Goal: Task Accomplishment & Management: Complete application form

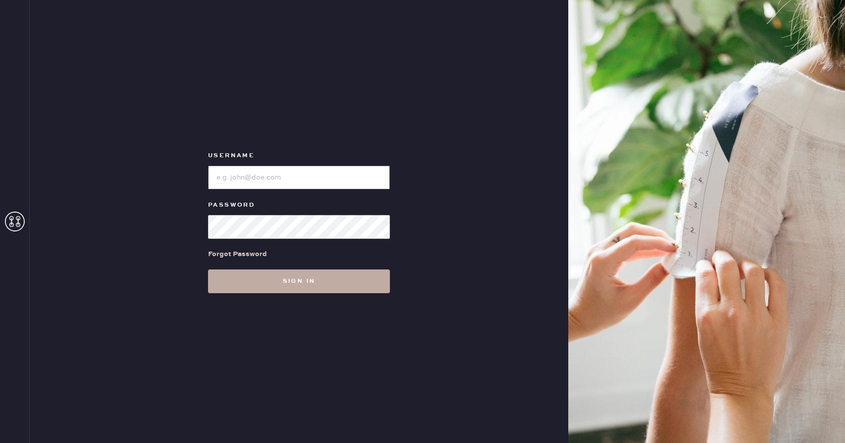
type input "Reformationboston"
click at [279, 286] on button "Sign in" at bounding box center [299, 281] width 182 height 24
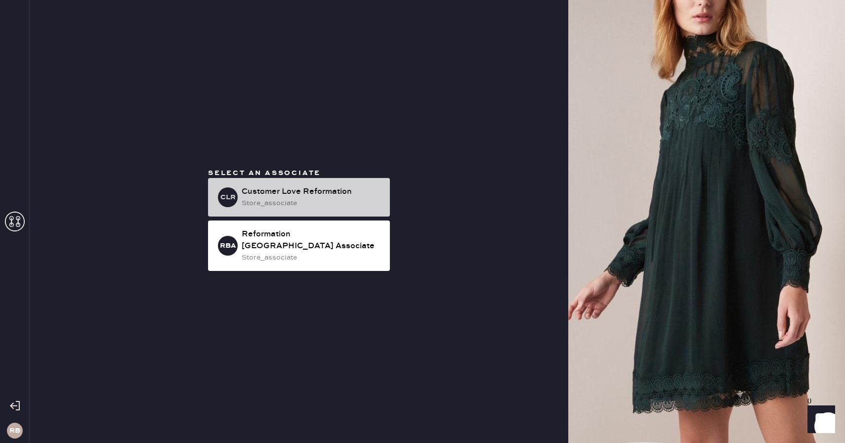
click at [338, 192] on div "Customer Love Reformation" at bounding box center [312, 192] width 140 height 12
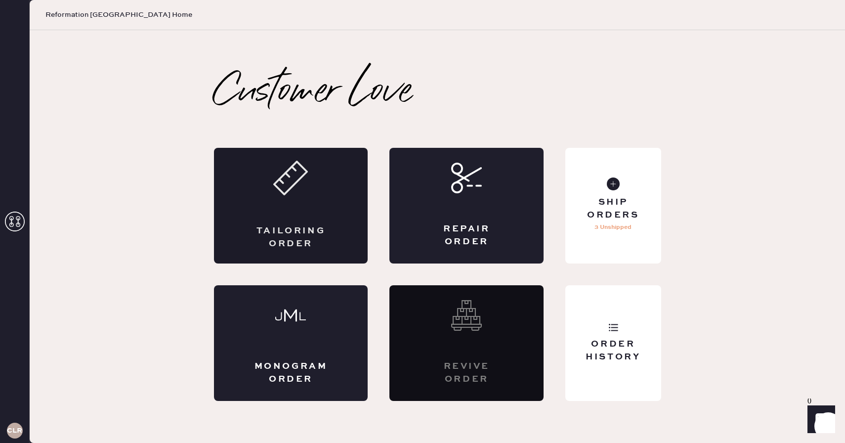
click at [278, 189] on use at bounding box center [290, 178] width 33 height 33
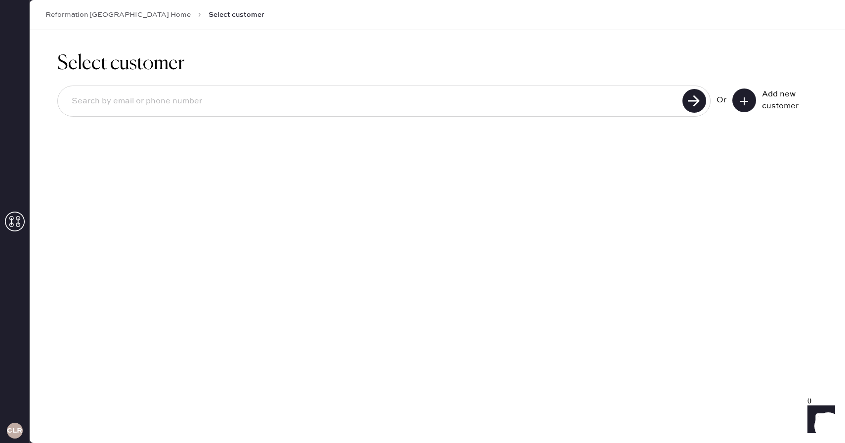
click at [371, 99] on input at bounding box center [372, 101] width 616 height 23
click at [92, 102] on input at bounding box center [372, 101] width 616 height 23
paste input "[EMAIL_ADDRESS][DOMAIN_NAME]"
type input "[EMAIL_ADDRESS][DOMAIN_NAME]"
click at [690, 100] on use at bounding box center [694, 101] width 24 height 24
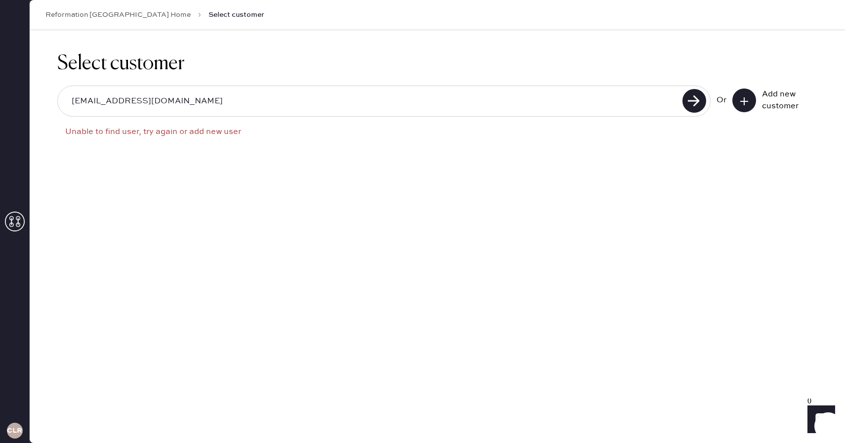
click at [741, 107] on button at bounding box center [744, 100] width 24 height 24
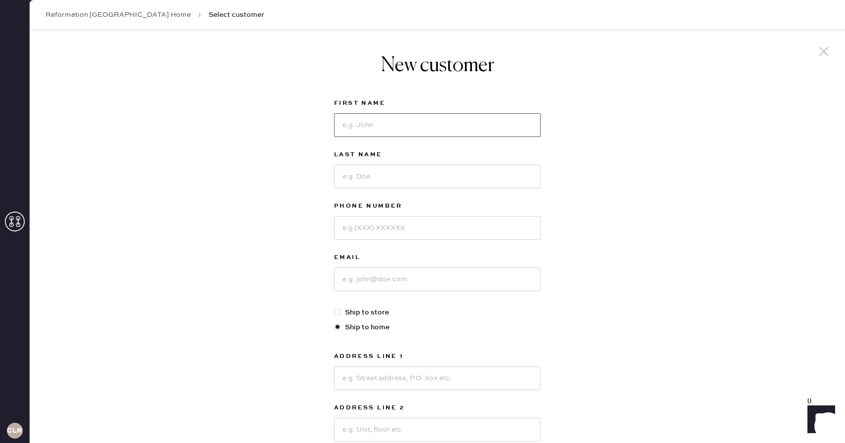
click at [411, 128] on input at bounding box center [437, 125] width 206 height 24
type input "[PERSON_NAME]"
type input "Borde"
click at [379, 281] on input at bounding box center [437, 279] width 206 height 24
paste input "[EMAIL_ADDRESS][DOMAIN_NAME]"
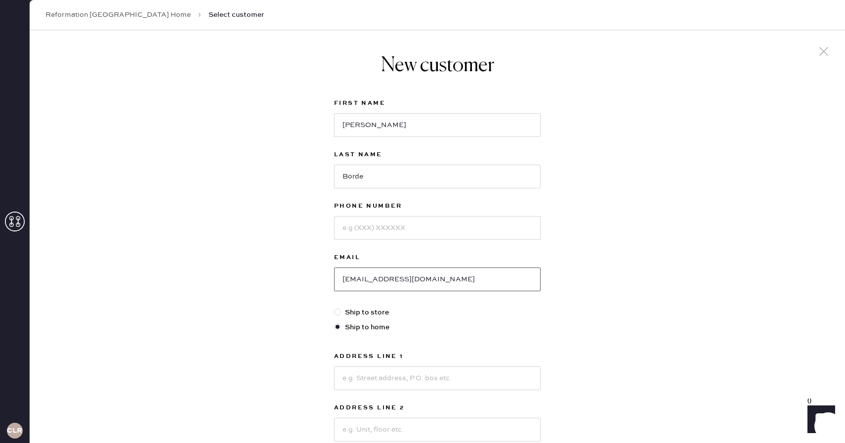
type input "[EMAIL_ADDRESS][DOMAIN_NAME]"
click at [350, 232] on input at bounding box center [437, 228] width 206 height 24
paste input "16083205819"
click at [347, 228] on input "16083205819" at bounding box center [437, 228] width 206 height 24
type input "6083205819"
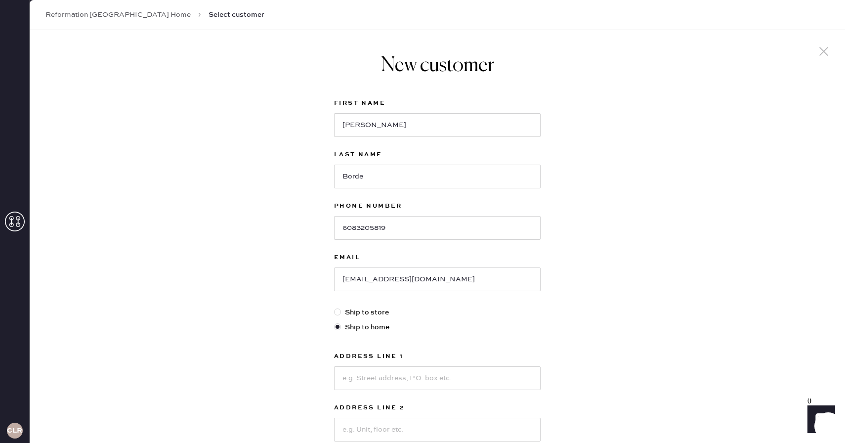
click at [298, 255] on div "New customer First Name [PERSON_NAME] Last Name [PERSON_NAME] Phone Number [PHO…" at bounding box center [437, 336] width 815 height 613
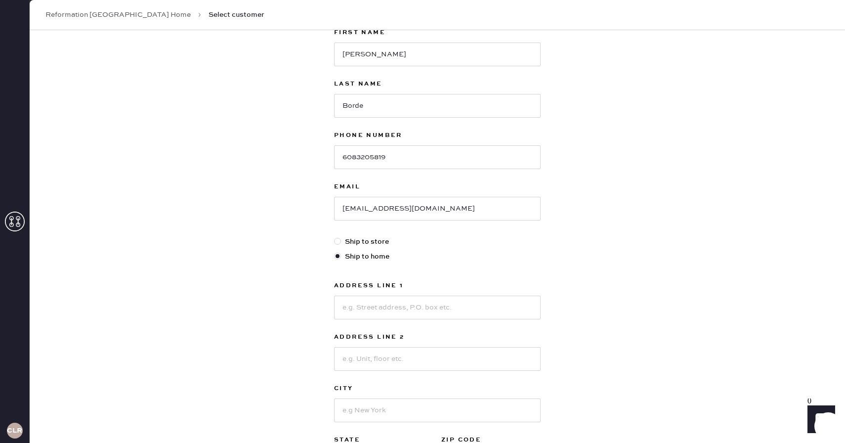
scroll to position [129, 0]
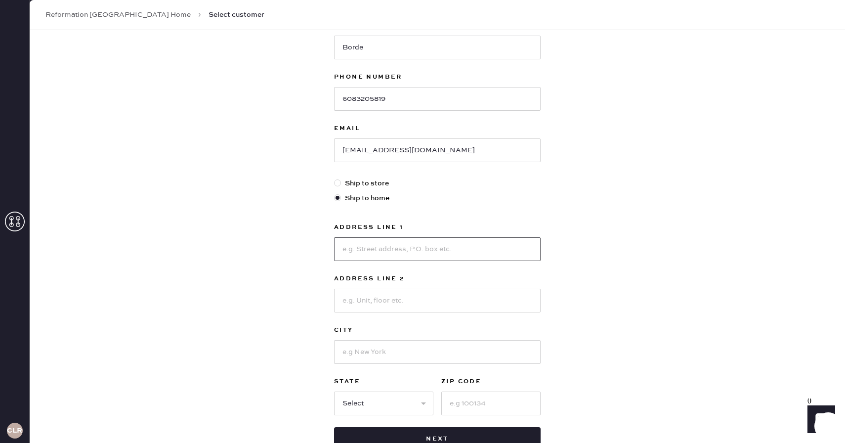
click at [370, 243] on input at bounding box center [437, 249] width 206 height 24
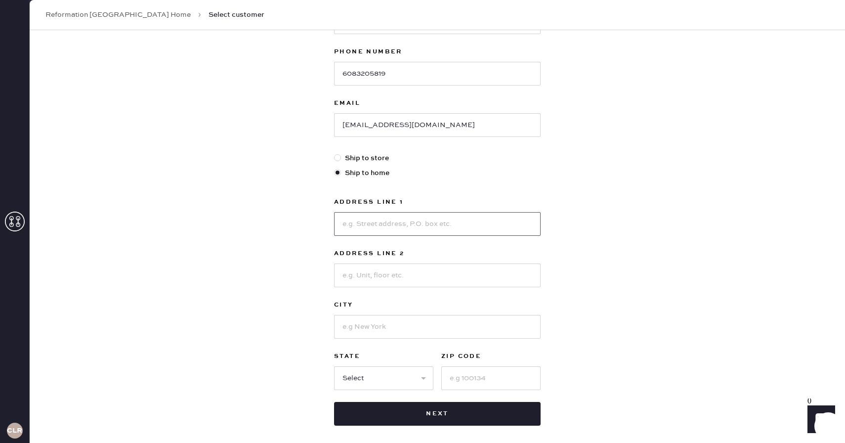
scroll to position [158, 0]
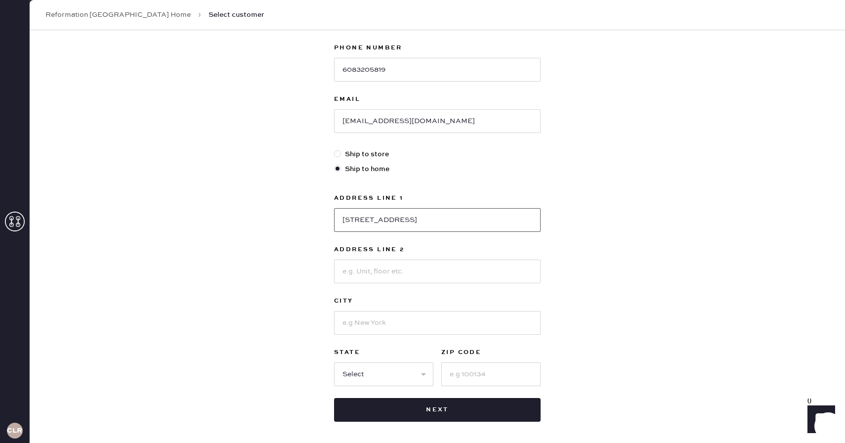
type input "[STREET_ADDRESS]"
click at [385, 268] on input at bounding box center [437, 271] width 206 height 24
type input "Unit-3"
click at [373, 318] on input at bounding box center [437, 323] width 206 height 24
type input "Somerville"
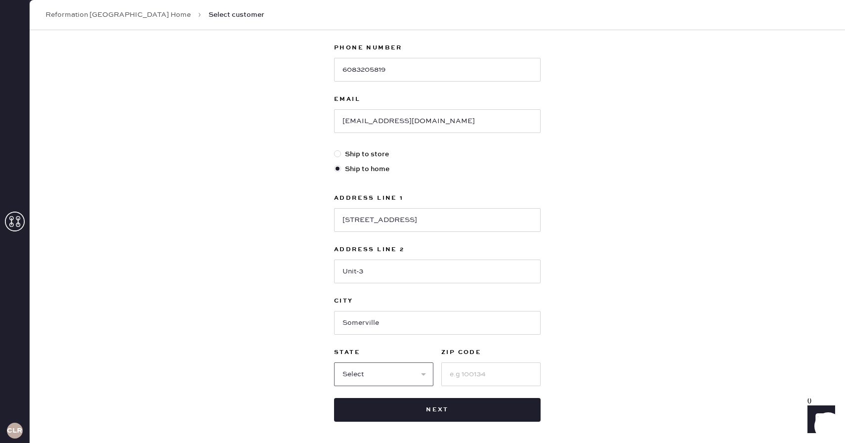
click at [357, 369] on select "Select AK AL AR AZ CA CO CT [GEOGRAPHIC_DATA] DE FL [GEOGRAPHIC_DATA] HI [GEOGR…" at bounding box center [383, 374] width 99 height 24
select select "MA"
click at [334, 362] on select "Select AK AL AR AZ CA CO CT [GEOGRAPHIC_DATA] DE FL [GEOGRAPHIC_DATA] HI [GEOGR…" at bounding box center [383, 374] width 99 height 24
click at [479, 373] on input at bounding box center [490, 374] width 99 height 24
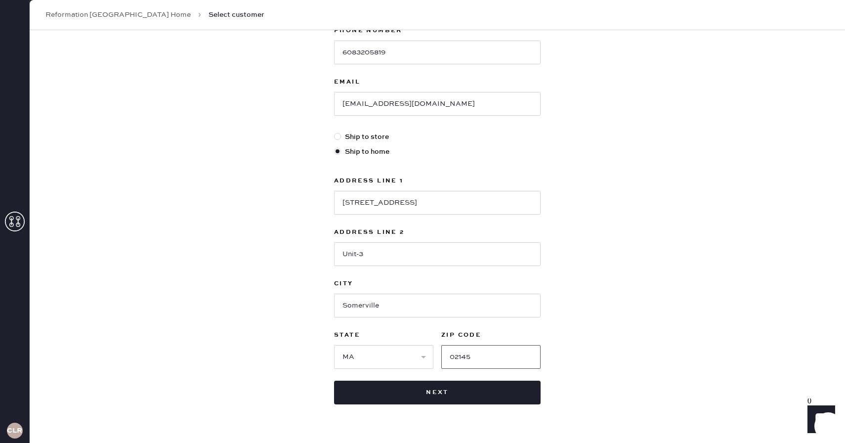
scroll to position [175, 0]
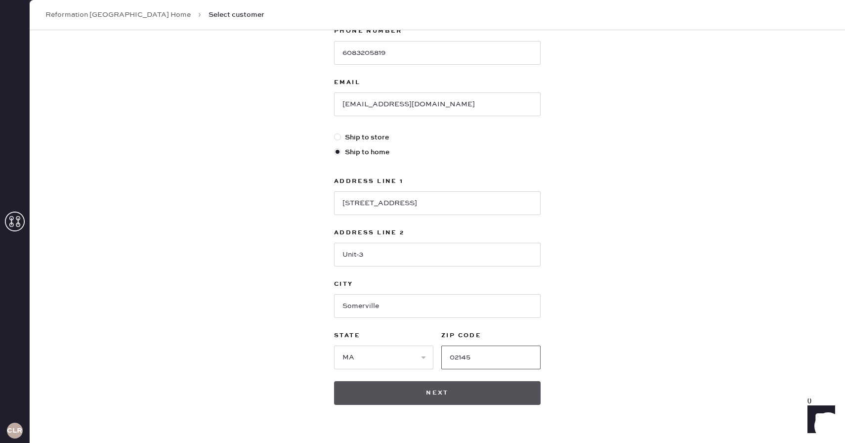
type input "02145"
click at [467, 391] on button "Next" at bounding box center [437, 393] width 206 height 24
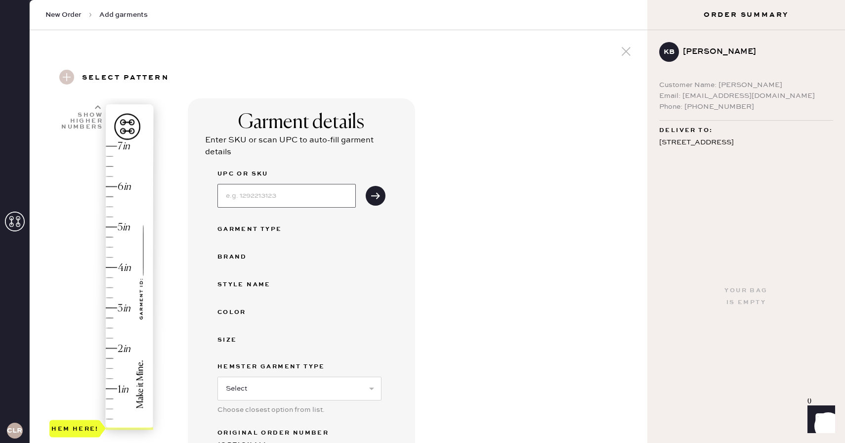
click at [251, 195] on input at bounding box center [286, 196] width 138 height 24
click at [113, 178] on div "Hem here!" at bounding box center [101, 287] width 105 height 291
click at [335, 390] on select "Select Basic Skirt Jeans Leggings Pants Shorts Basic Sleeved Dress Basic Sleeve…" at bounding box center [299, 388] width 164 height 24
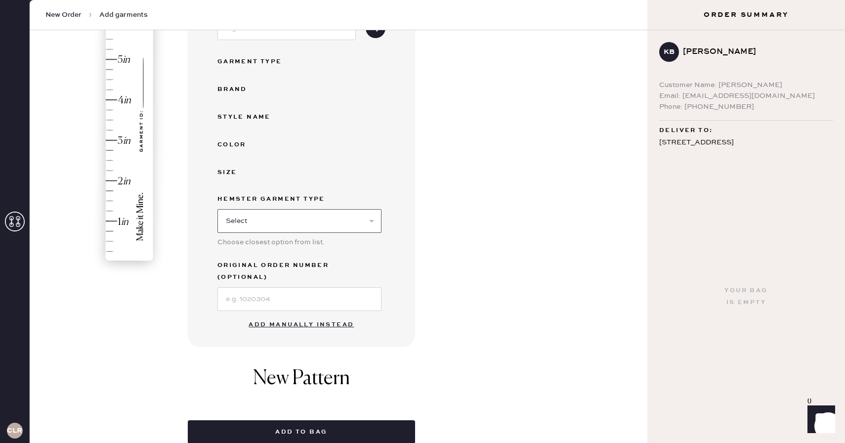
scroll to position [170, 0]
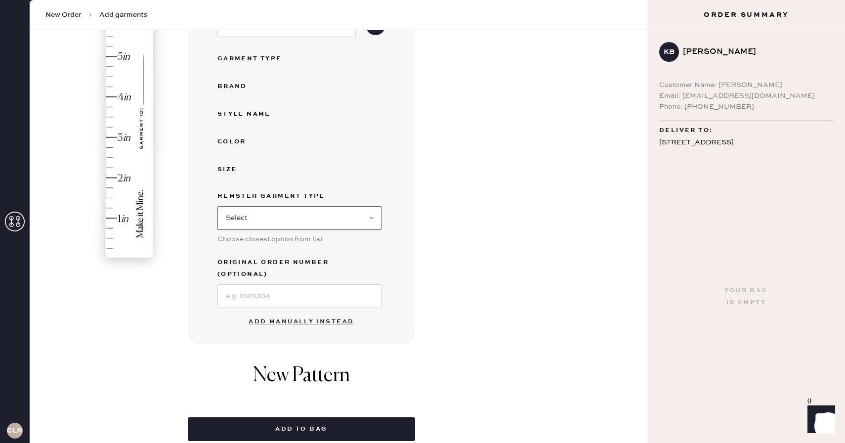
click at [372, 219] on select "Select Basic Skirt Jeans Leggings Pants Shorts Basic Sleeved Dress Basic Sleeve…" at bounding box center [299, 218] width 164 height 24
click at [217, 206] on select "Select Basic Skirt Jeans Leggings Pants Shorts Basic Sleeved Dress Basic Sleeve…" at bounding box center [299, 218] width 164 height 24
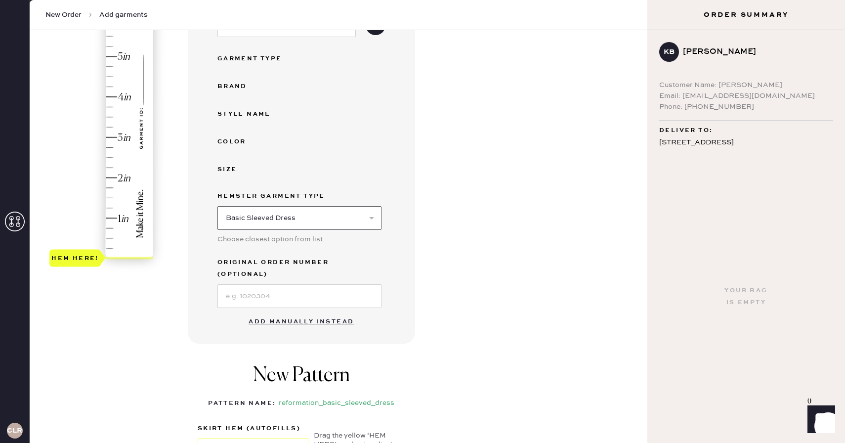
click at [357, 218] on select "Select Basic Skirt Jeans Leggings Pants Shorts Basic Sleeved Dress Basic Sleeve…" at bounding box center [299, 218] width 164 height 24
select select "6"
click at [217, 206] on select "Select Basic Skirt Jeans Leggings Pants Shorts Basic Sleeved Dress Basic Sleeve…" at bounding box center [299, 218] width 164 height 24
click at [248, 286] on input at bounding box center [299, 296] width 164 height 24
click at [500, 268] on div "Garment details Enter SKU or scan UPC to auto-fill garment details UPC or SKU G…" at bounding box center [413, 246] width 451 height 636
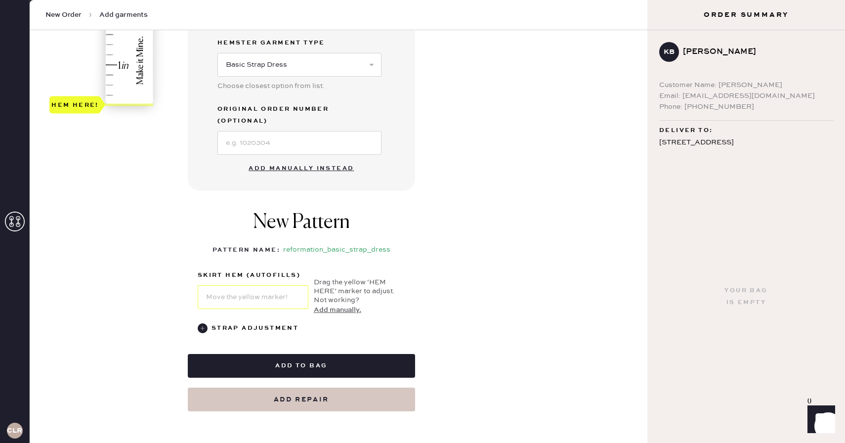
scroll to position [328, 0]
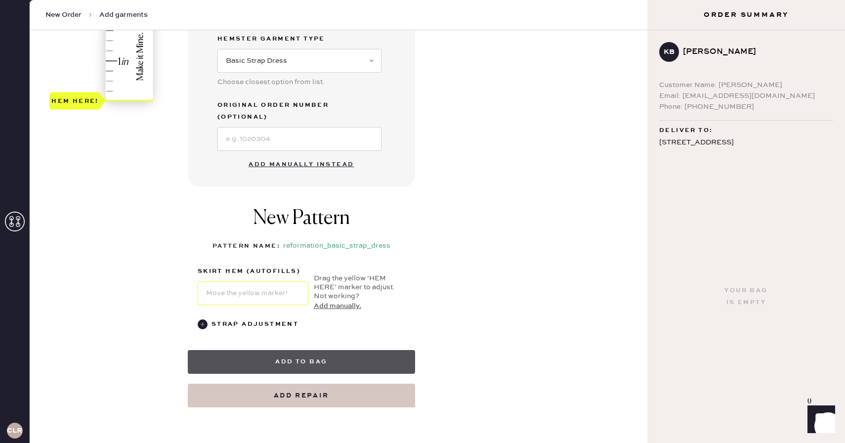
click at [320, 350] on button "Add to bag" at bounding box center [301, 362] width 227 height 24
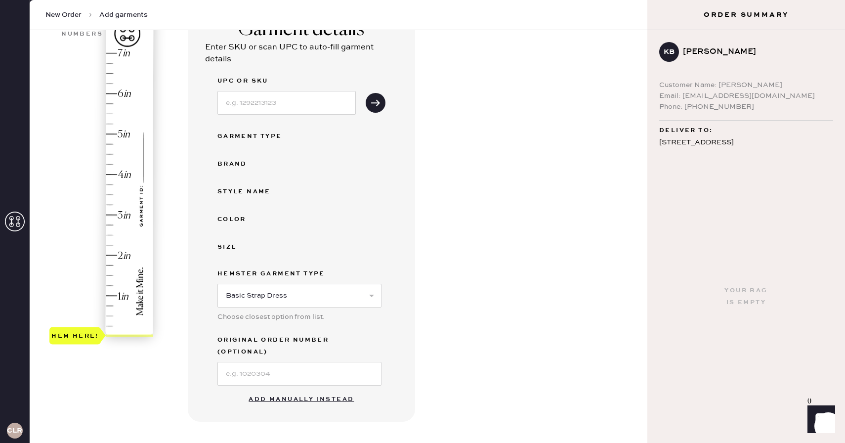
scroll to position [86, 0]
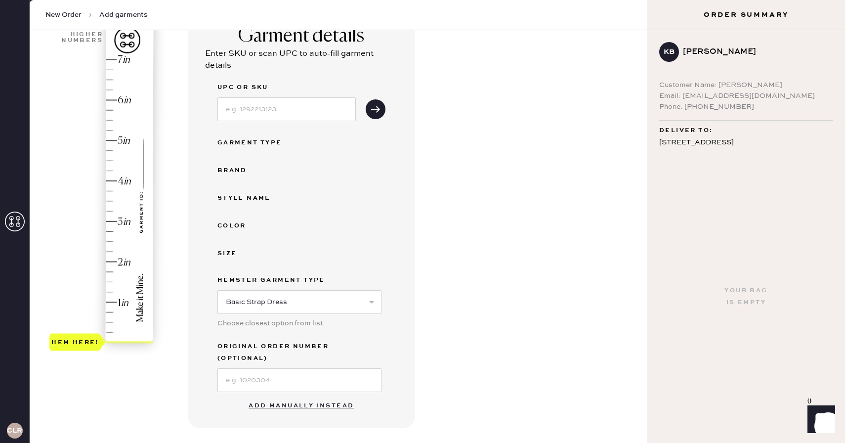
type input "6.25"
click at [116, 90] on div "Hem here!" at bounding box center [101, 200] width 105 height 291
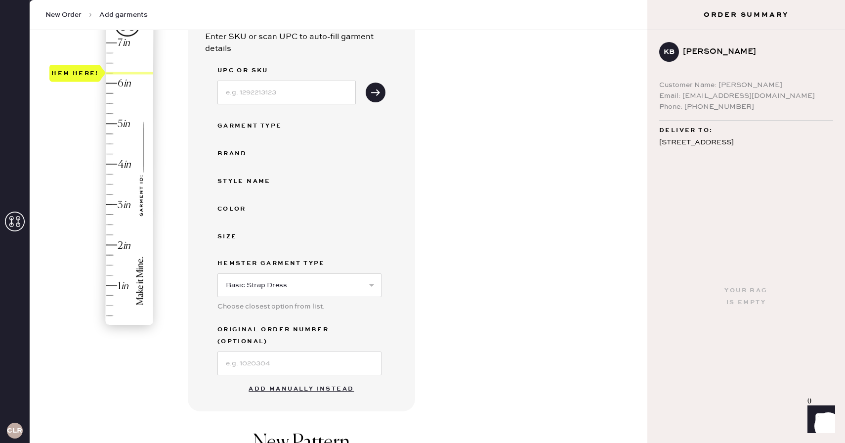
scroll to position [0, 0]
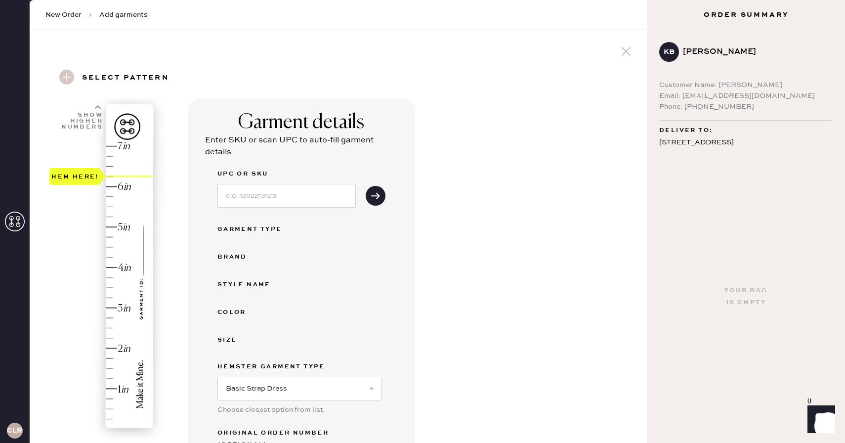
click at [116, 179] on div "Hem here!" at bounding box center [101, 287] width 105 height 291
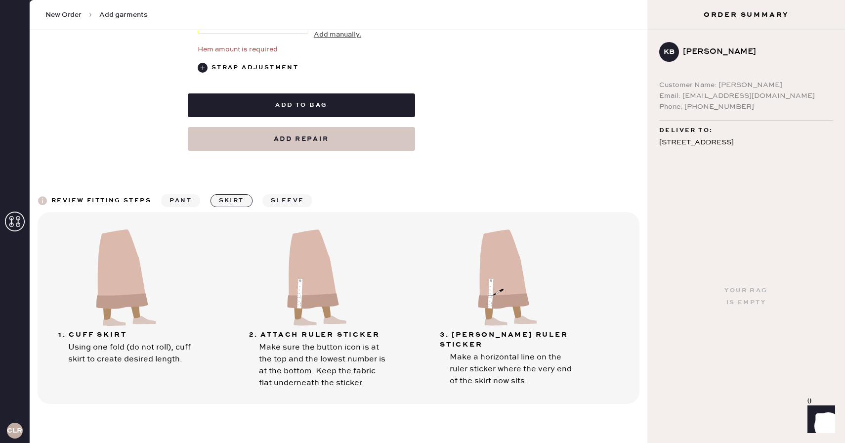
scroll to position [611, 0]
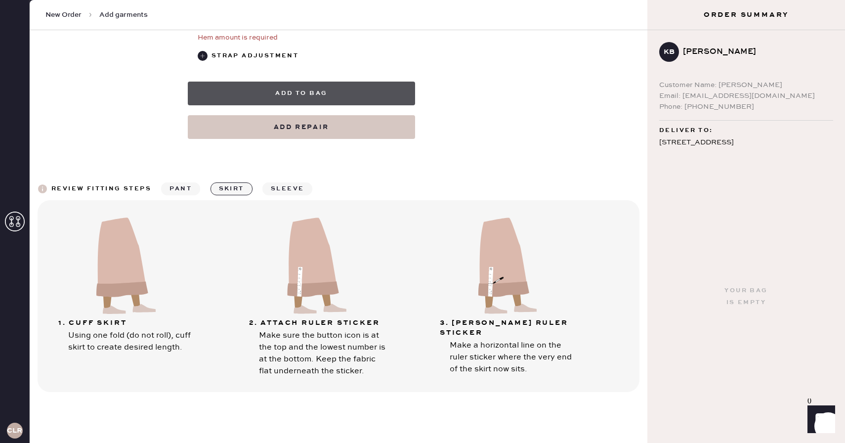
click at [375, 82] on button "Add to bag" at bounding box center [301, 94] width 227 height 24
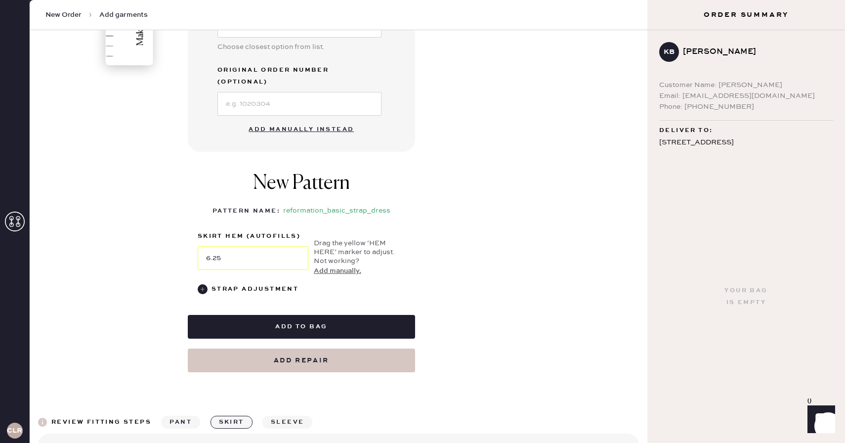
scroll to position [375, 0]
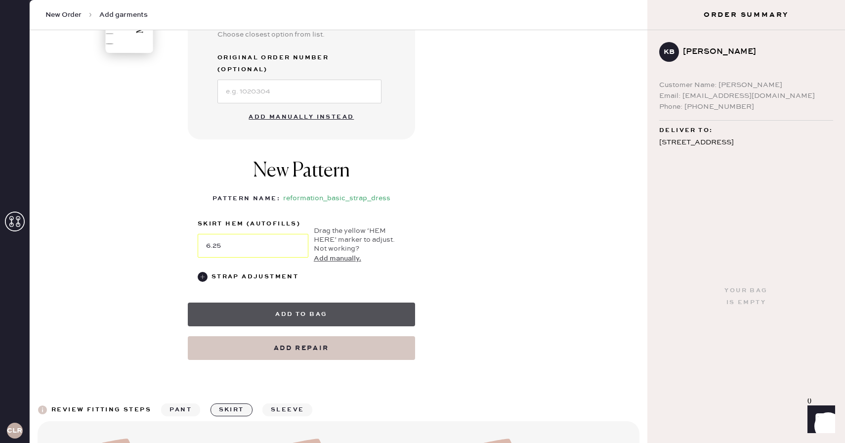
click at [269, 306] on button "Add to bag" at bounding box center [301, 314] width 227 height 24
click at [352, 306] on button "Add to bag" at bounding box center [301, 314] width 227 height 24
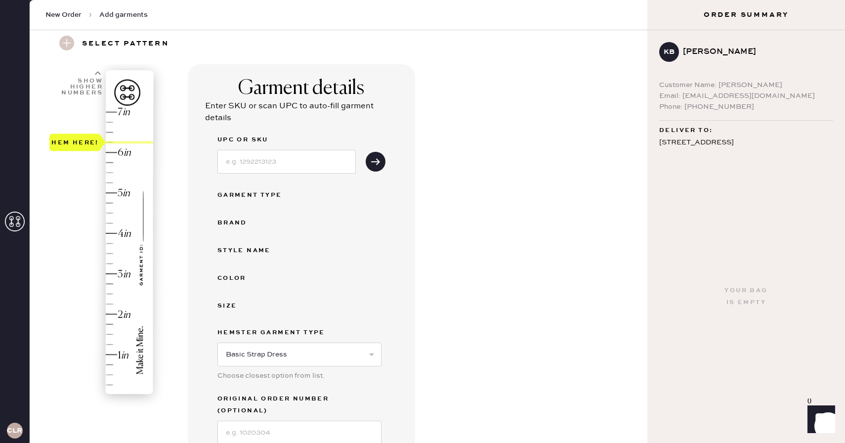
scroll to position [0, 0]
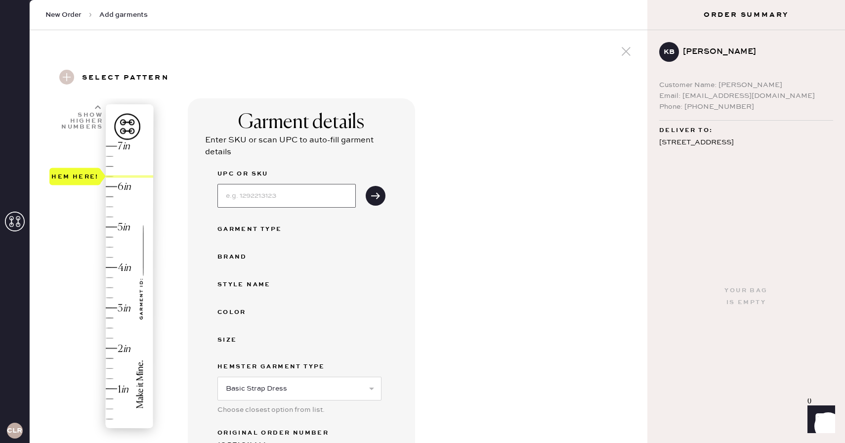
click at [273, 188] on input at bounding box center [286, 196] width 138 height 24
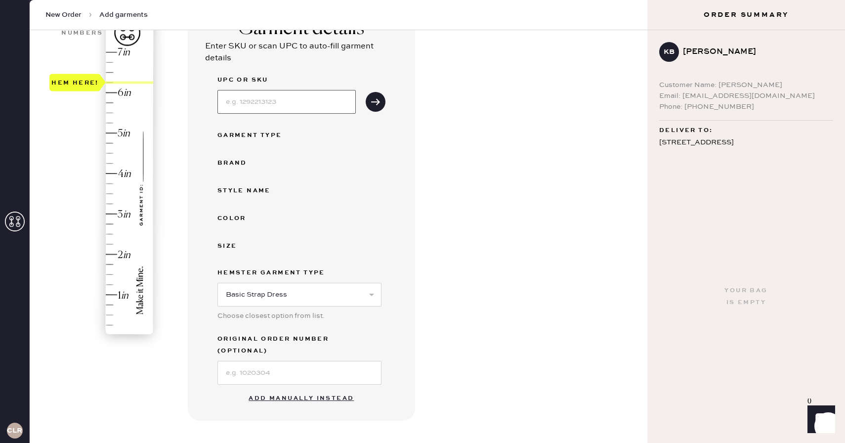
scroll to position [116, 0]
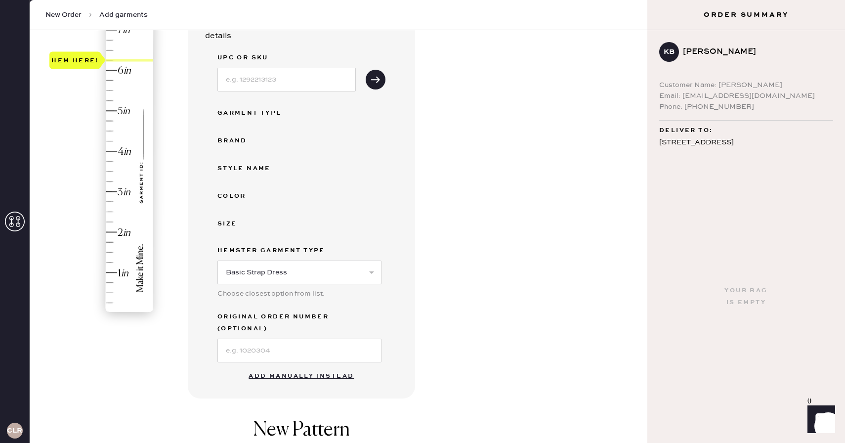
click at [278, 366] on button "Add manually instead" at bounding box center [301, 376] width 117 height 20
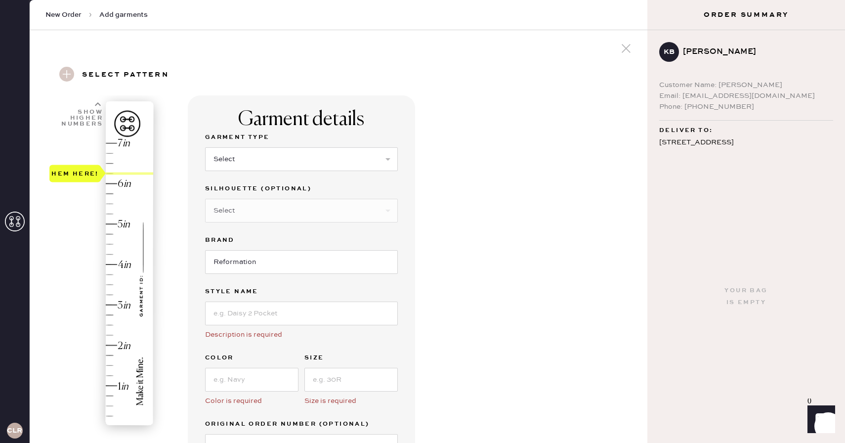
scroll to position [0, 0]
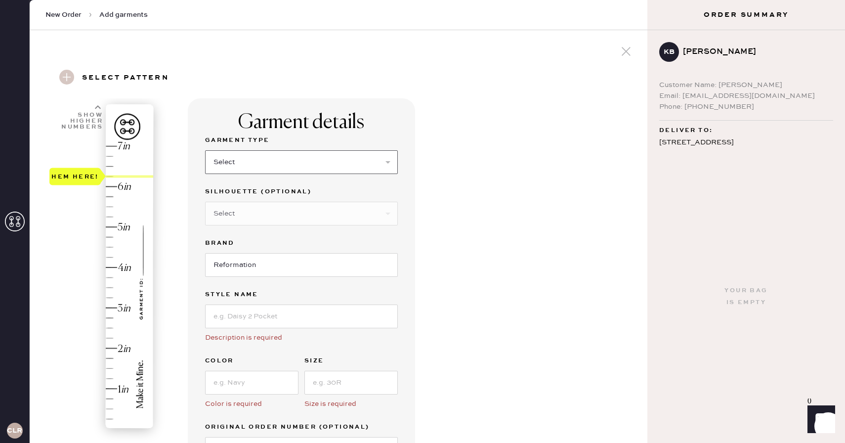
click at [249, 168] on select "Select Basic Skirt Jeans Leggings Pants Shorts Basic Sleeved Dress Basic Sleeve…" at bounding box center [301, 162] width 193 height 24
select select "6"
click at [205, 150] on select "Select Basic Skirt Jeans Leggings Pants Shorts Basic Sleeved Dress Basic Sleeve…" at bounding box center [301, 162] width 193 height 24
click at [262, 217] on select "Select Maxi Dress Midi Dress Mini Dress Other" at bounding box center [301, 214] width 193 height 24
select select "39"
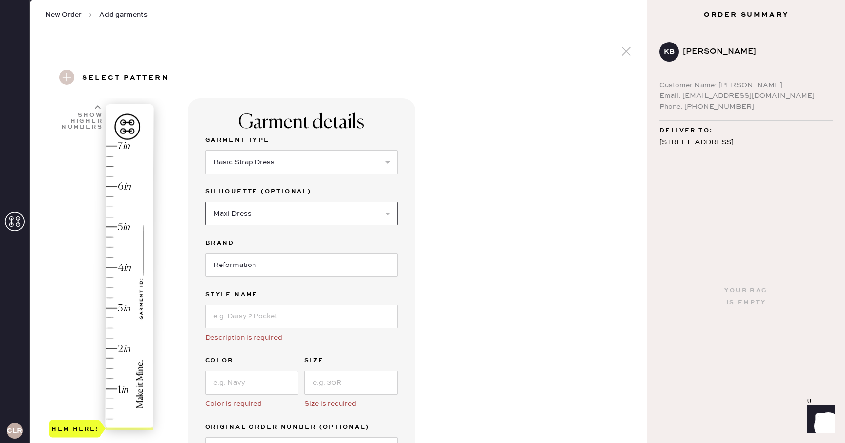
click at [205, 202] on select "Select Maxi Dress Midi Dress Mini Dress Other" at bounding box center [301, 214] width 193 height 24
click at [267, 319] on input at bounding box center [301, 316] width 193 height 24
type input "Anaiis Silk Dress"
click at [226, 378] on input at bounding box center [251, 382] width 93 height 24
type input "honeyglow"
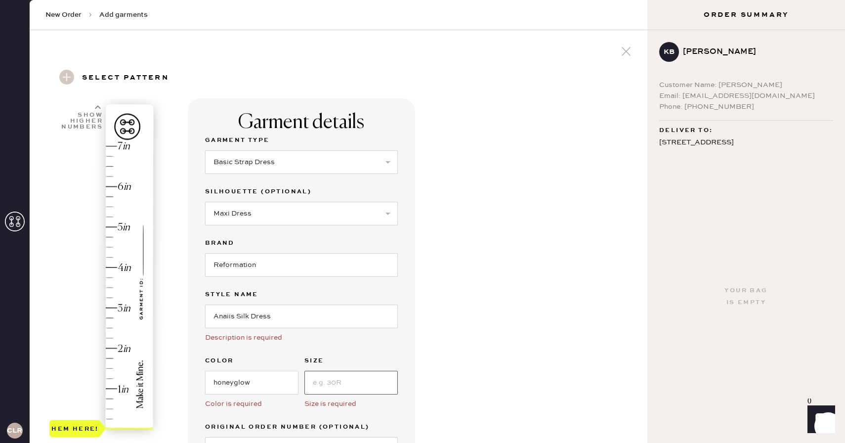
click at [331, 391] on input at bounding box center [350, 382] width 93 height 24
type input "4"
click at [479, 375] on div "Garment details Garment Type Select Basic Skirt Jeans Leggings Pants Shorts Bas…" at bounding box center [413, 383] width 451 height 571
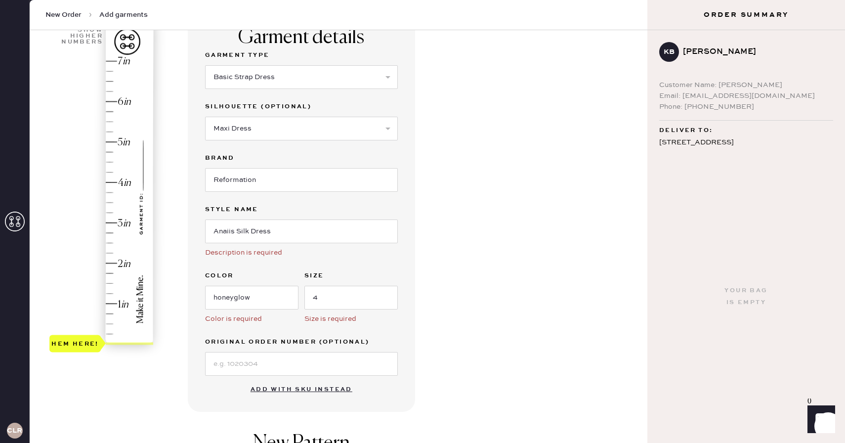
scroll to position [93, 0]
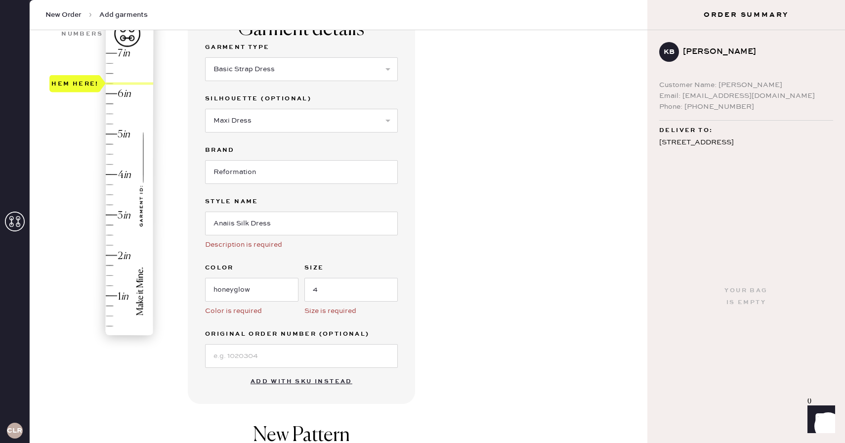
click at [115, 84] on div "Hem here!" at bounding box center [101, 194] width 105 height 291
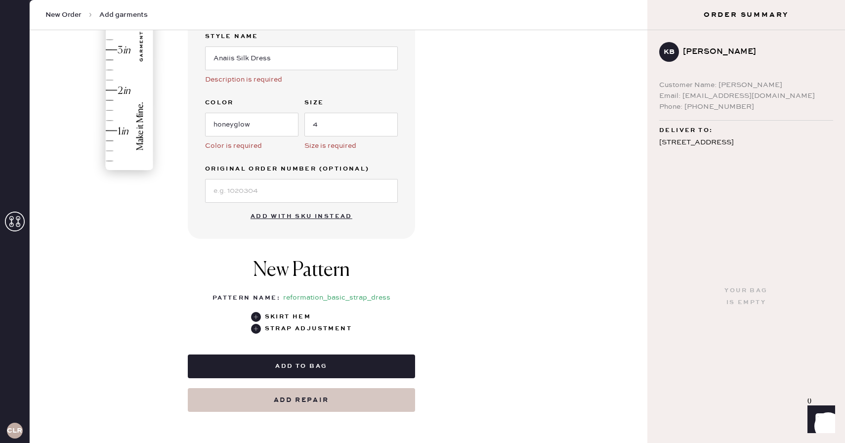
scroll to position [258, 0]
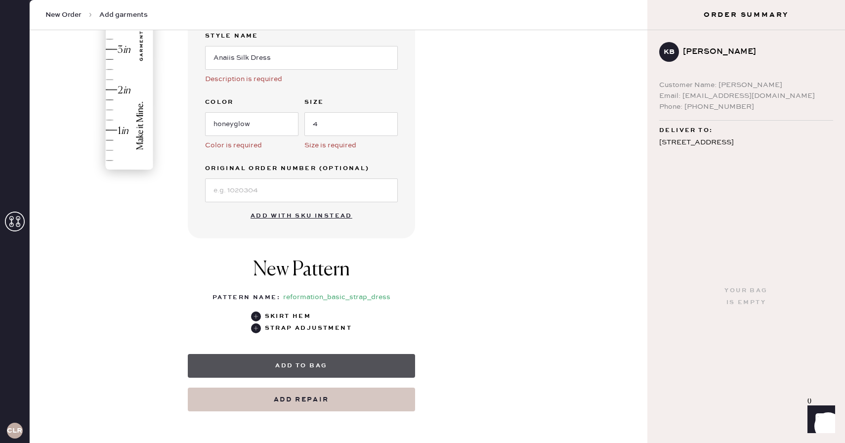
click at [403, 356] on button "Add to bag" at bounding box center [301, 366] width 227 height 24
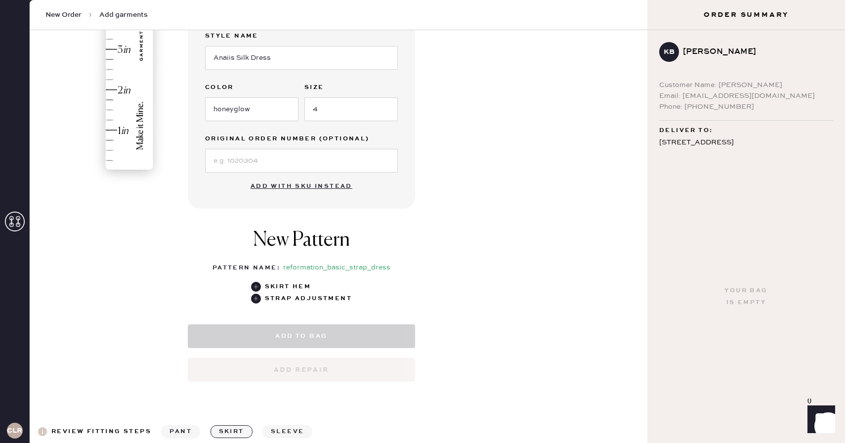
select select "6"
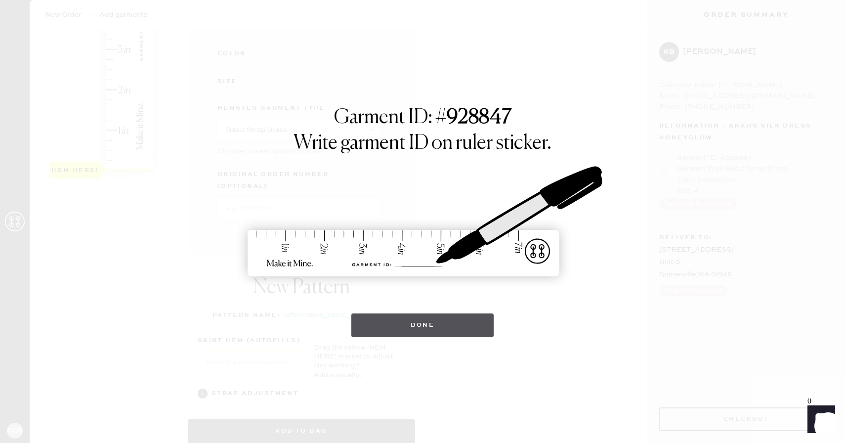
click at [472, 319] on button "Done" at bounding box center [422, 325] width 143 height 24
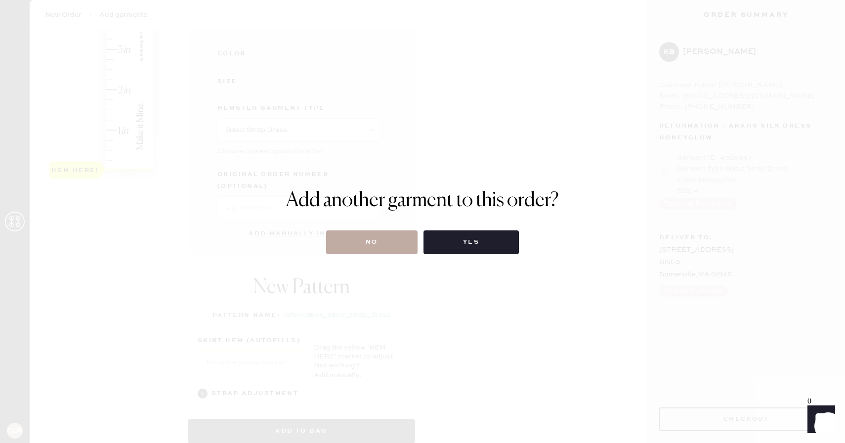
click at [398, 243] on button "No" at bounding box center [371, 242] width 91 height 24
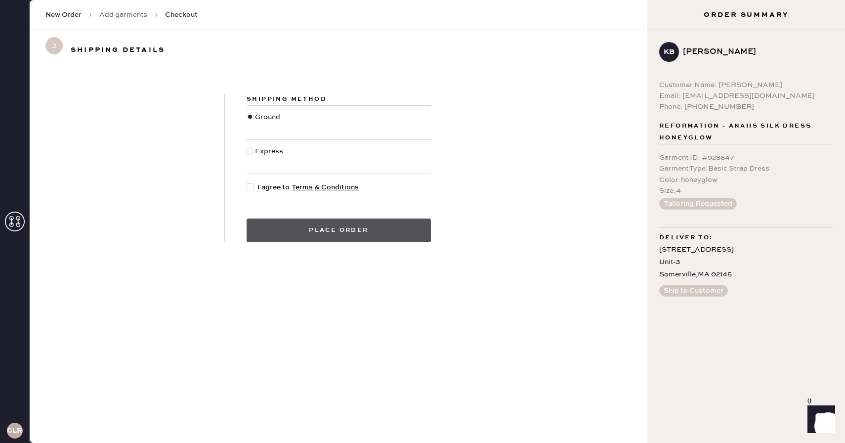
click at [388, 238] on button "Place order" at bounding box center [338, 230] width 184 height 24
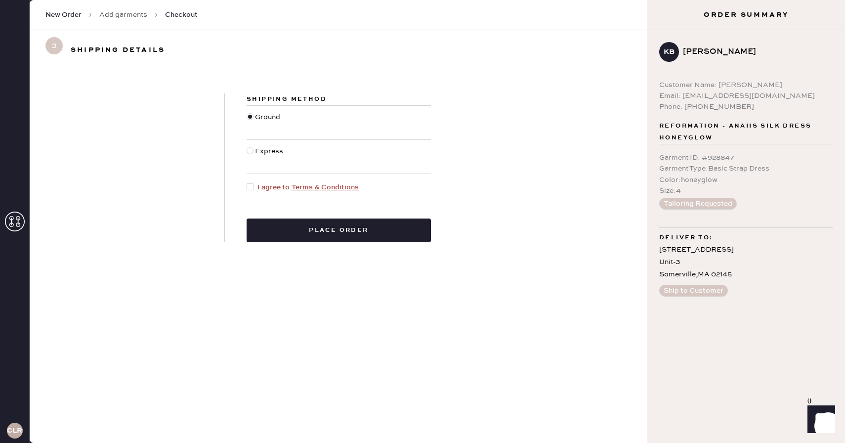
click at [249, 187] on div at bounding box center [249, 186] width 7 height 7
click at [247, 182] on input "I agree to Terms & Conditions" at bounding box center [246, 182] width 0 height 0
checkbox input "true"
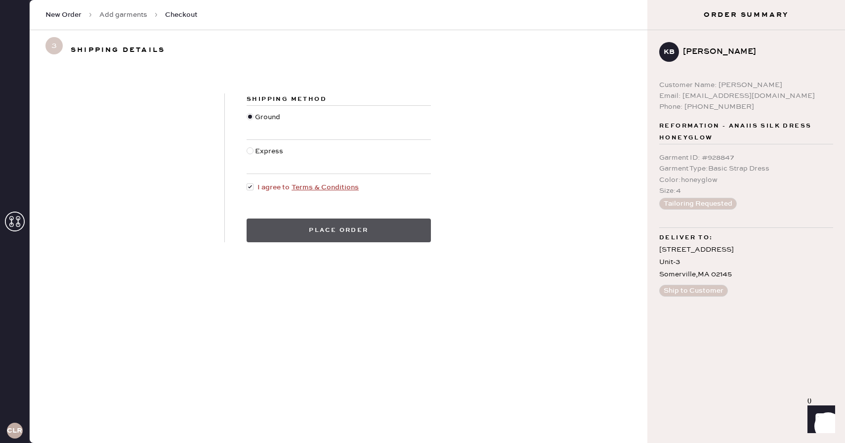
click at [313, 237] on button "Place order" at bounding box center [338, 230] width 184 height 24
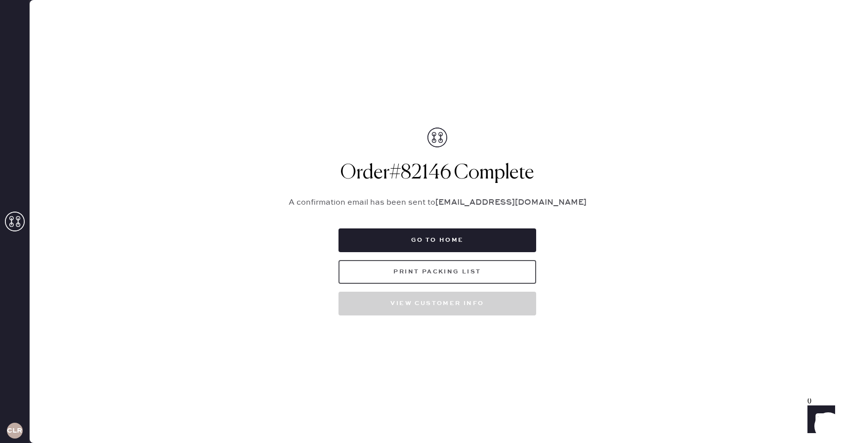
click at [517, 274] on button "Print Packing List" at bounding box center [437, 272] width 198 height 24
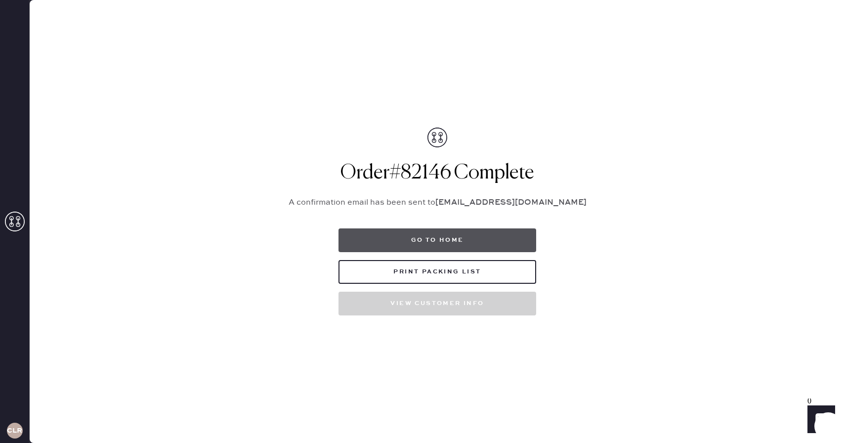
click at [504, 234] on button "Go to home" at bounding box center [437, 240] width 198 height 24
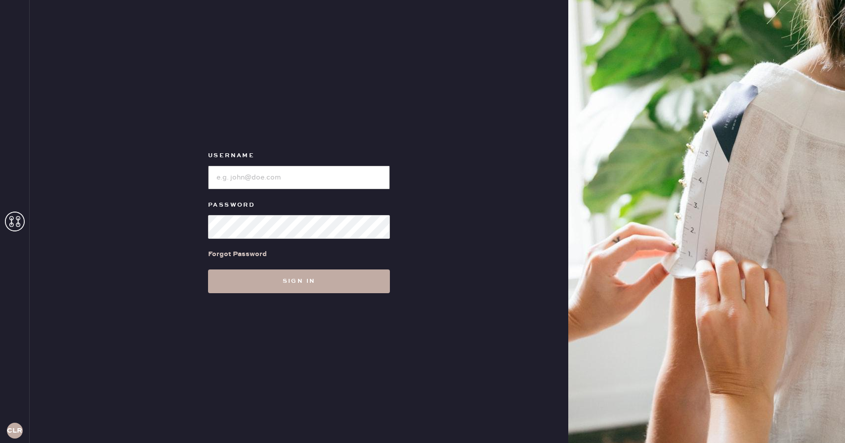
type input "Reformationboston"
click at [293, 281] on button "Sign in" at bounding box center [299, 281] width 182 height 24
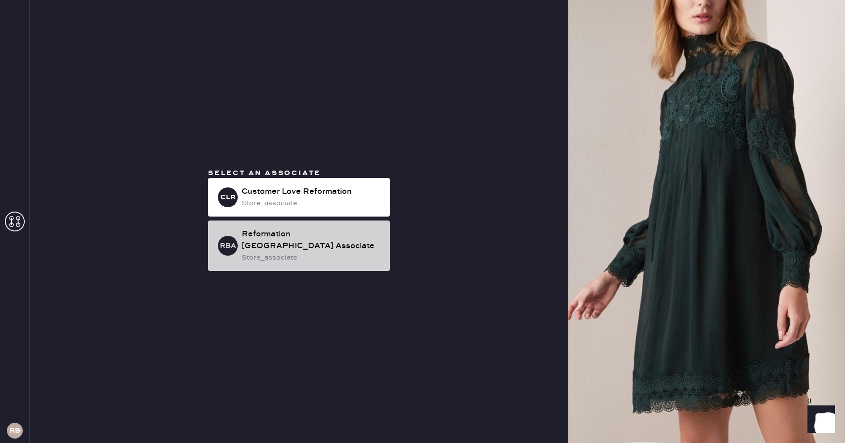
click at [281, 246] on div "Reformation [GEOGRAPHIC_DATA] Associate" at bounding box center [312, 240] width 140 height 24
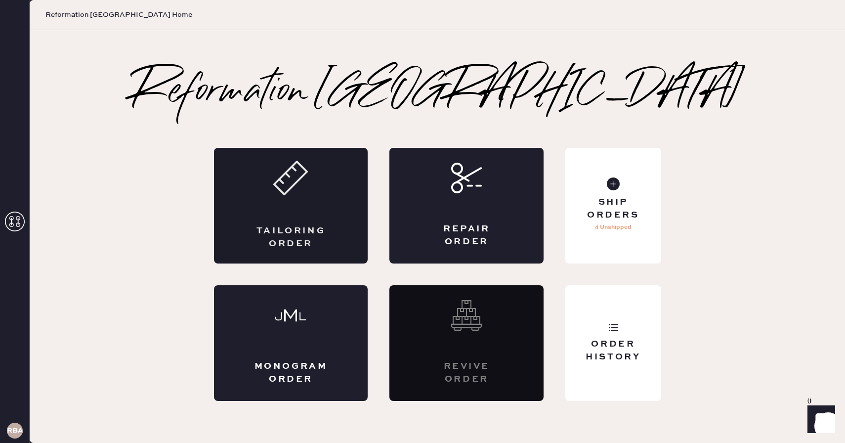
click at [284, 213] on div "Tailoring Order" at bounding box center [291, 206] width 154 height 116
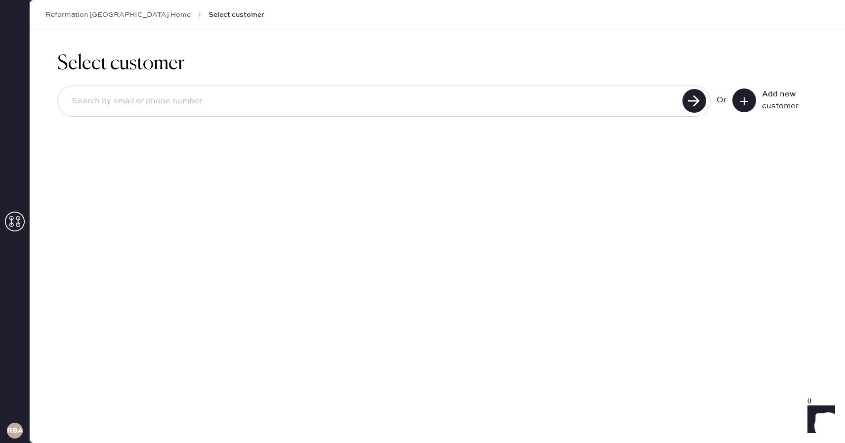
click at [746, 105] on icon at bounding box center [744, 101] width 10 height 10
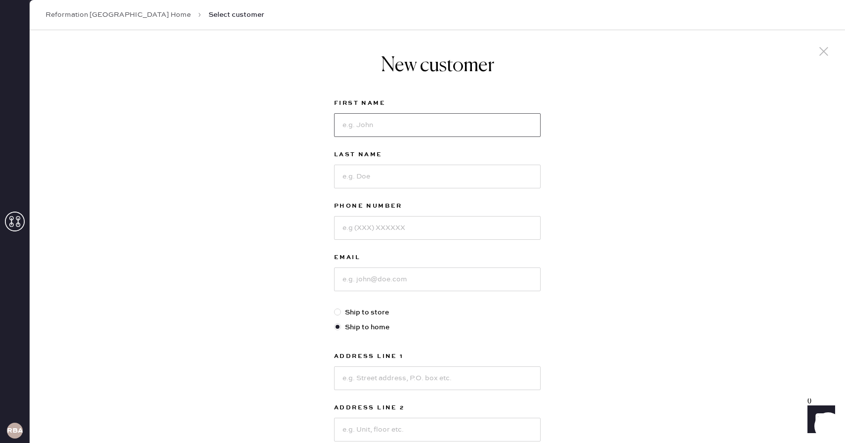
click at [398, 127] on input at bounding box center [437, 125] width 206 height 24
type input "Maya"
click at [360, 182] on input at bounding box center [437, 176] width 206 height 24
type input "Walter"
click at [366, 231] on input at bounding box center [437, 228] width 206 height 24
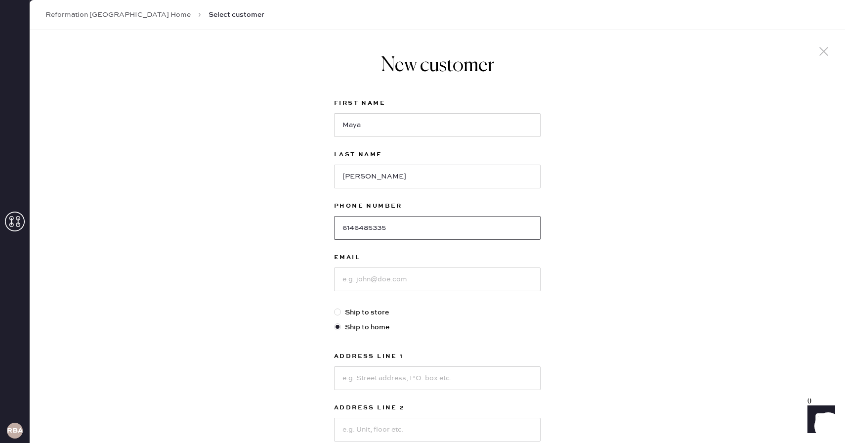
type input "6146485335"
click at [374, 281] on input at bounding box center [437, 279] width 206 height 24
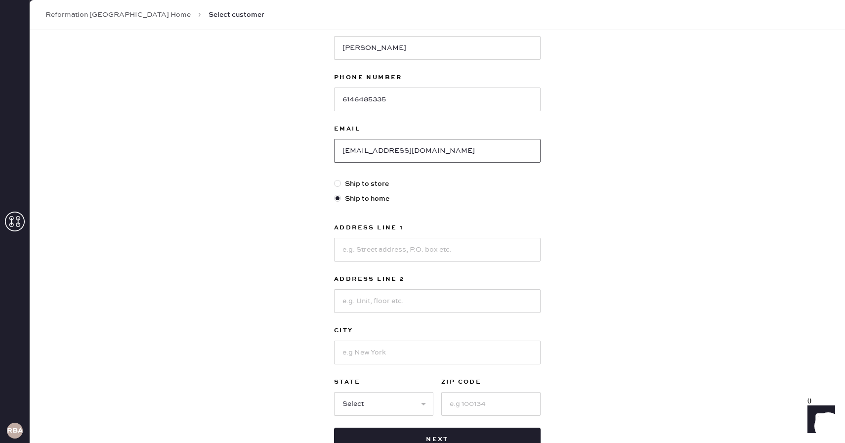
scroll to position [137, 0]
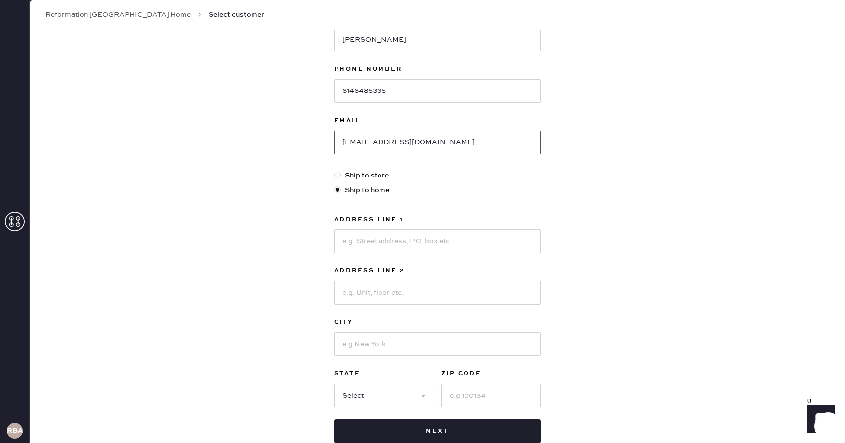
type input "mayaw5757@gmail.com"
click at [395, 237] on input at bounding box center [437, 241] width 206 height 24
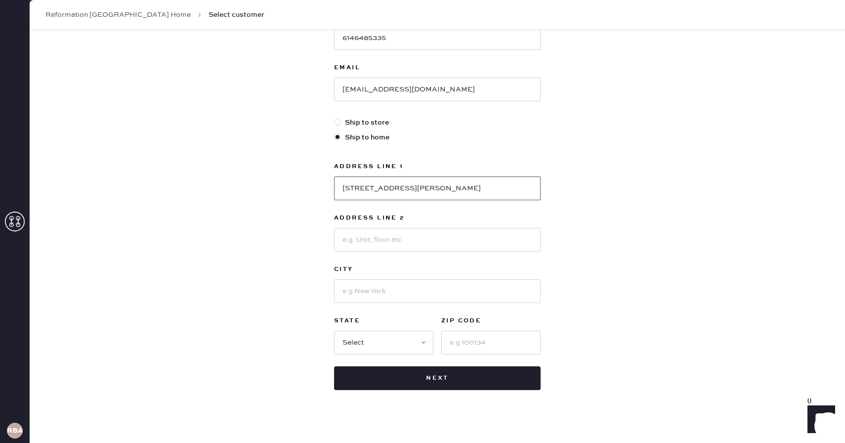
scroll to position [200, 0]
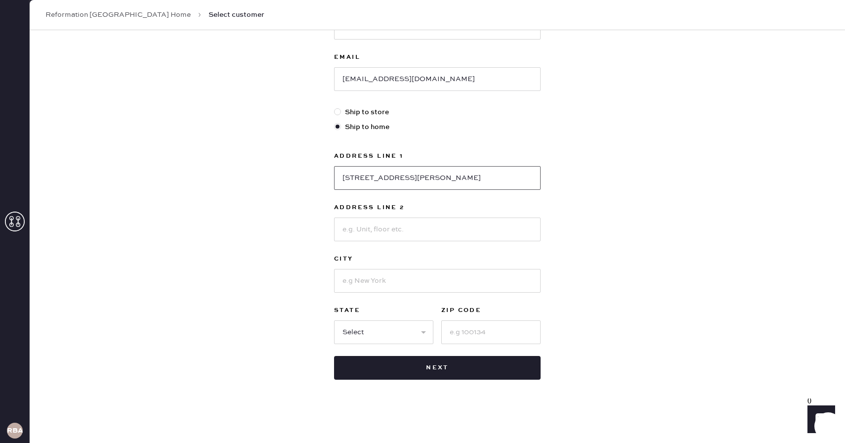
type input "437 Lowell Mail Center"
click at [375, 276] on input at bounding box center [437, 281] width 206 height 24
type input "Cambridge"
click at [464, 329] on input at bounding box center [490, 332] width 99 height 24
click at [416, 331] on select "Select AK AL AR AZ CA CO CT [GEOGRAPHIC_DATA] DE FL [GEOGRAPHIC_DATA] HI [GEOGR…" at bounding box center [383, 332] width 99 height 24
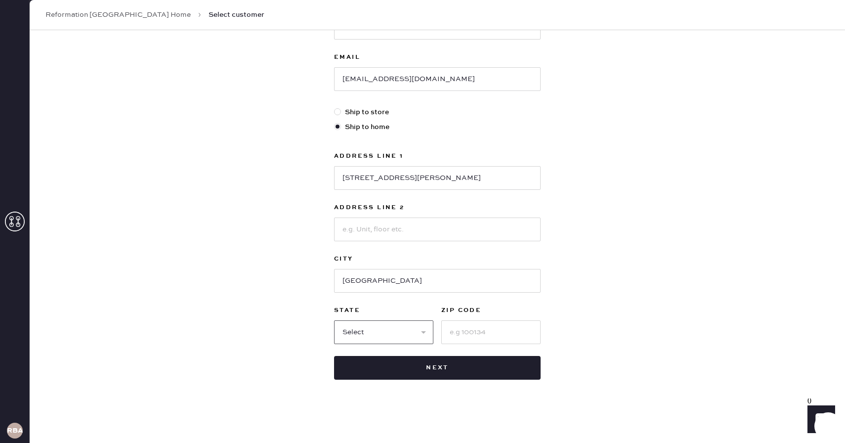
select select "MA"
click at [334, 320] on select "Select AK AL AR AZ CA CO CT [GEOGRAPHIC_DATA] DE FL [GEOGRAPHIC_DATA] HI [GEOGR…" at bounding box center [383, 332] width 99 height 24
click at [474, 329] on input at bounding box center [490, 332] width 99 height 24
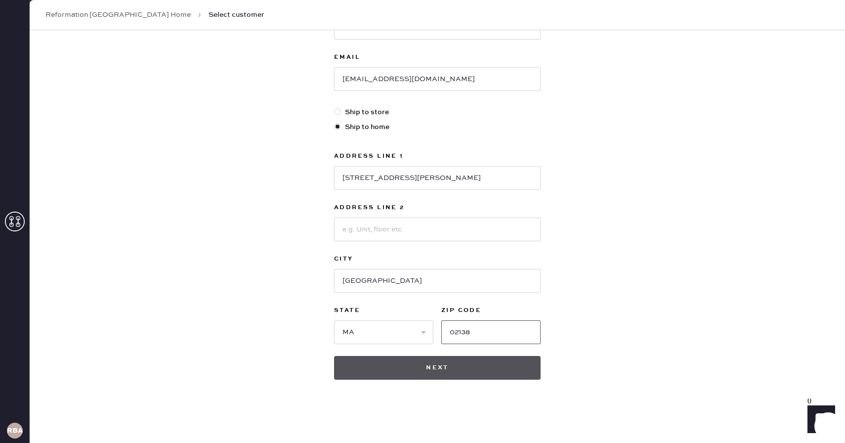
type input "02138"
click at [433, 360] on button "Next" at bounding box center [437, 368] width 206 height 24
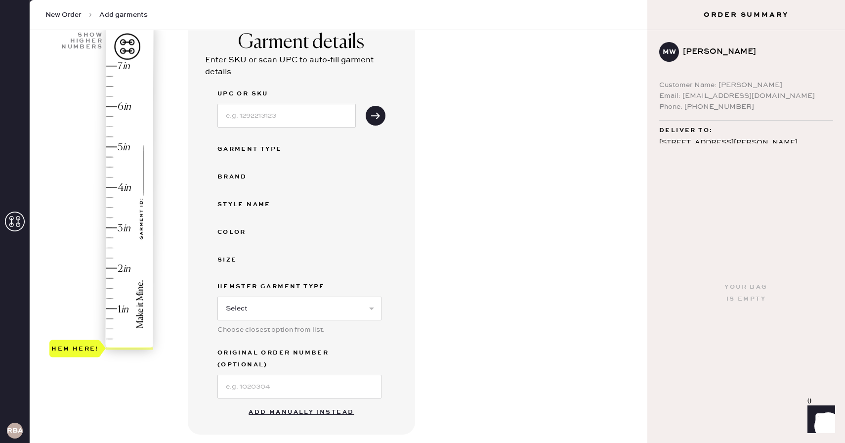
scroll to position [126, 0]
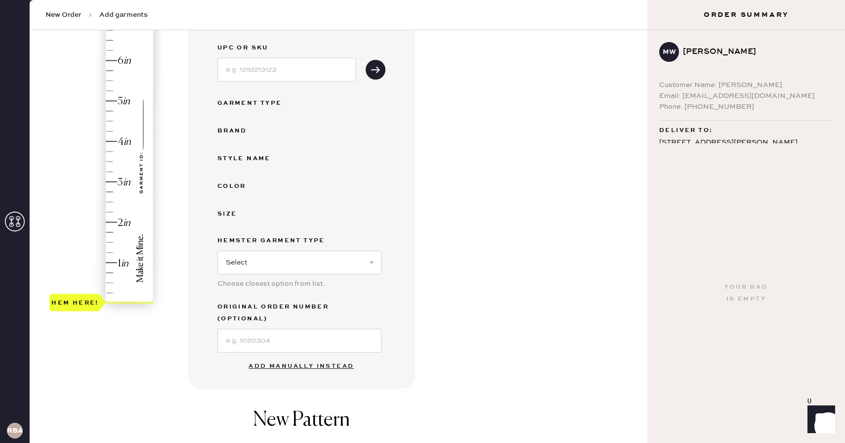
click at [307, 356] on button "Add manually instead" at bounding box center [301, 366] width 117 height 20
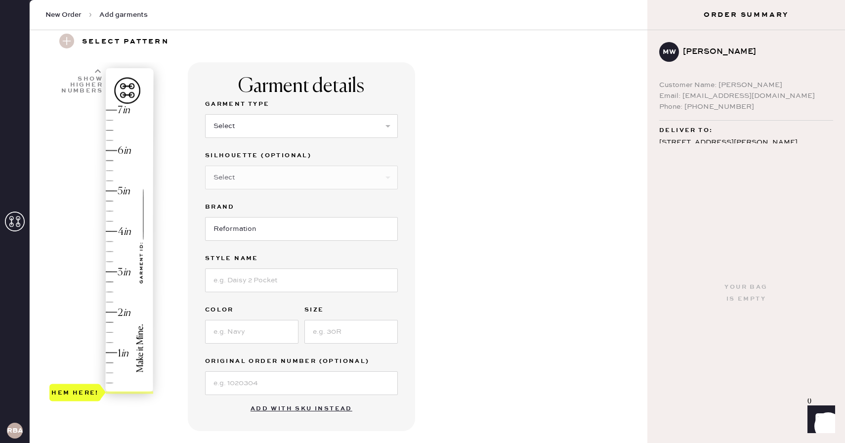
scroll to position [0, 0]
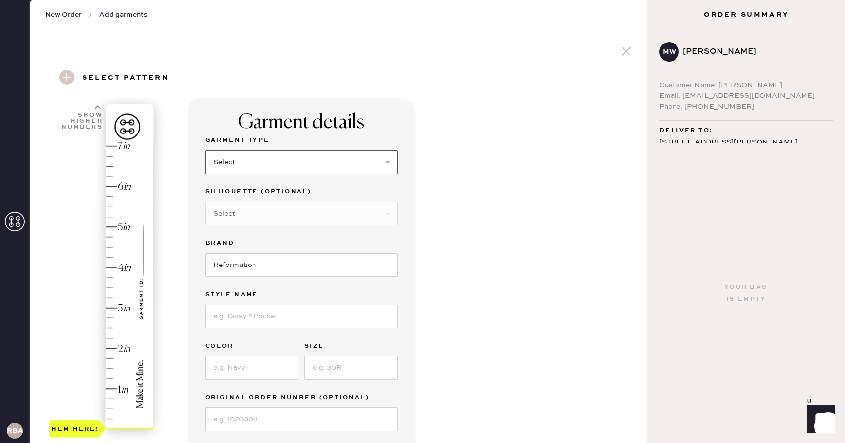
click at [264, 166] on select "Select Basic Skirt Jeans Leggings Pants Shorts Basic Sleeved Dress Basic Sleeve…" at bounding box center [301, 162] width 193 height 24
select select "2"
click at [205, 150] on select "Select Basic Skirt Jeans Leggings Pants Shorts Basic Sleeved Dress Basic Sleeve…" at bounding box center [301, 162] width 193 height 24
click at [267, 219] on select "Select Shorts Cropped Flare Boot Cut Straight Skinny Other" at bounding box center [301, 214] width 193 height 24
select select "other"
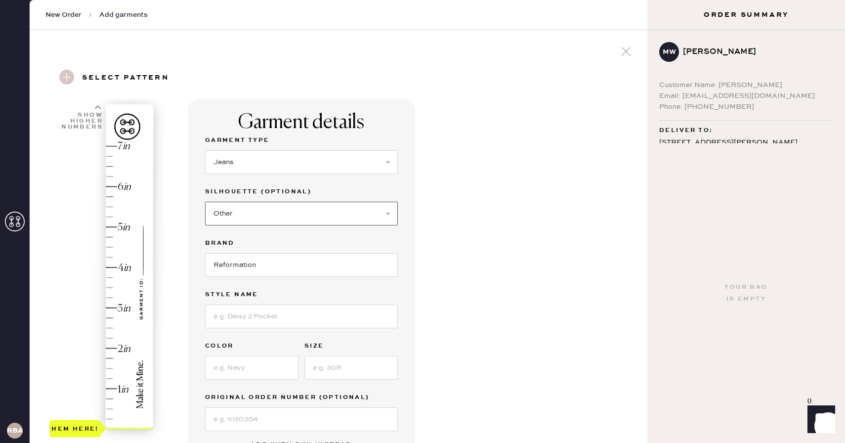
click at [205, 202] on select "Select Shorts Cropped Flare Boot Cut Straight Skinny Other" at bounding box center [301, 214] width 193 height 24
click at [257, 266] on input at bounding box center [301, 265] width 193 height 24
type input "Wide Leg"
click at [259, 367] on input at bounding box center [301, 368] width 193 height 24
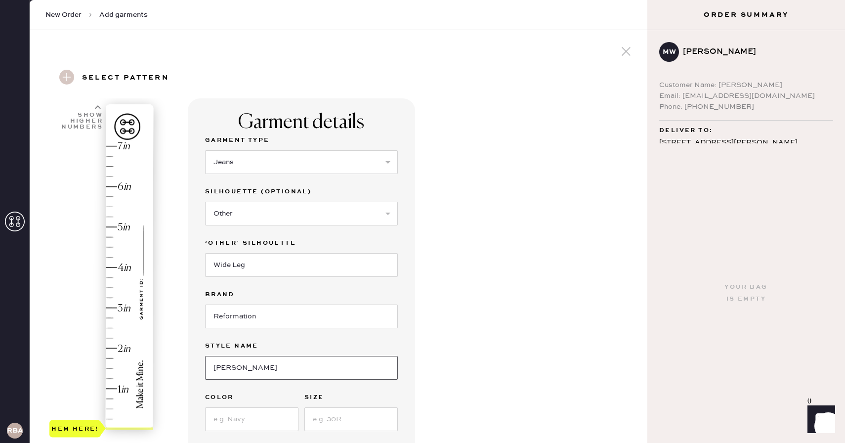
type input "Greta Super Stretch Low Rise Wide Leg Jeans"
click at [249, 424] on input at bounding box center [251, 419] width 93 height 24
type input "Reservoir"
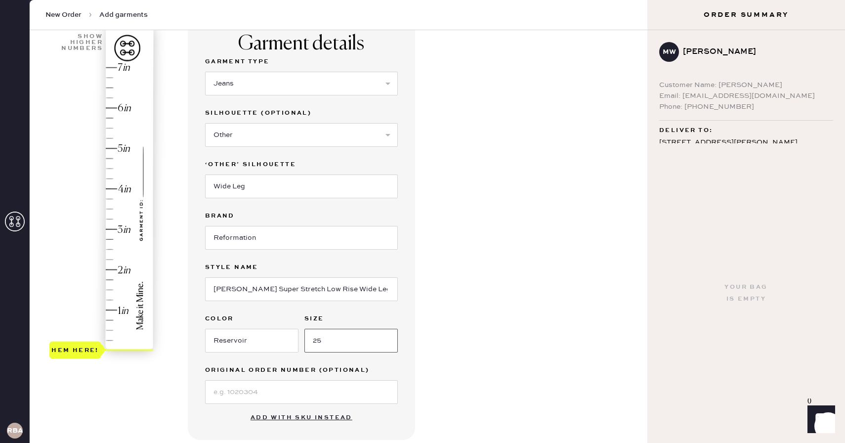
scroll to position [138, 0]
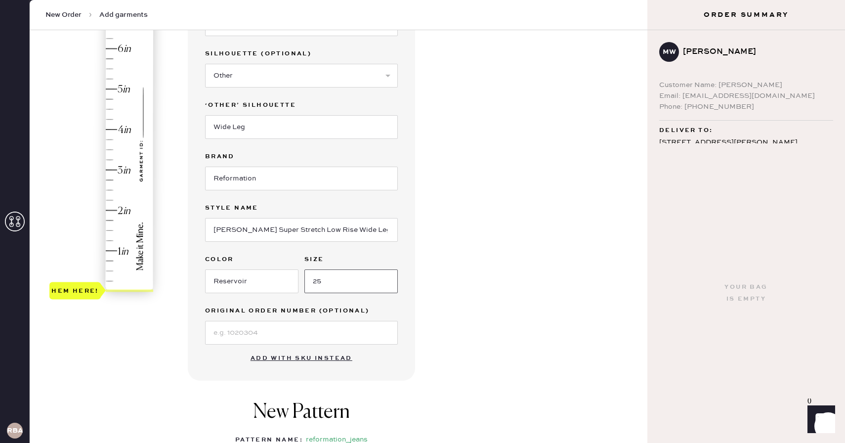
type input "25"
click at [245, 325] on input at bounding box center [301, 333] width 193 height 24
type input "@"
type input "S28722065"
type input "1.25"
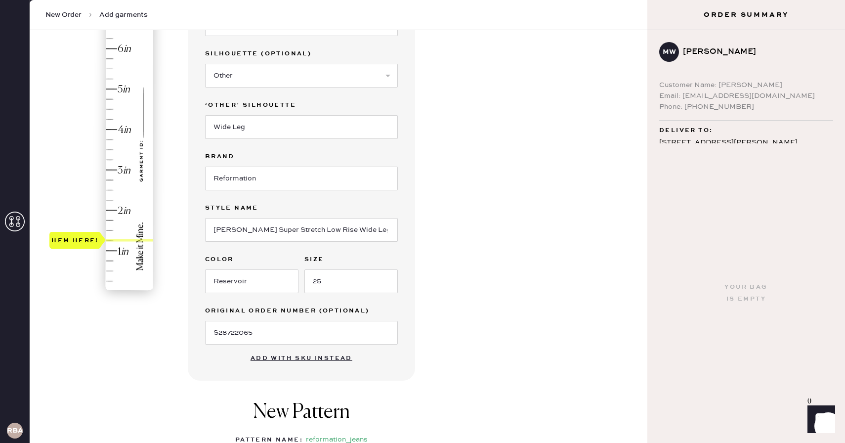
click at [110, 240] on div "Hem here!" at bounding box center [101, 149] width 105 height 291
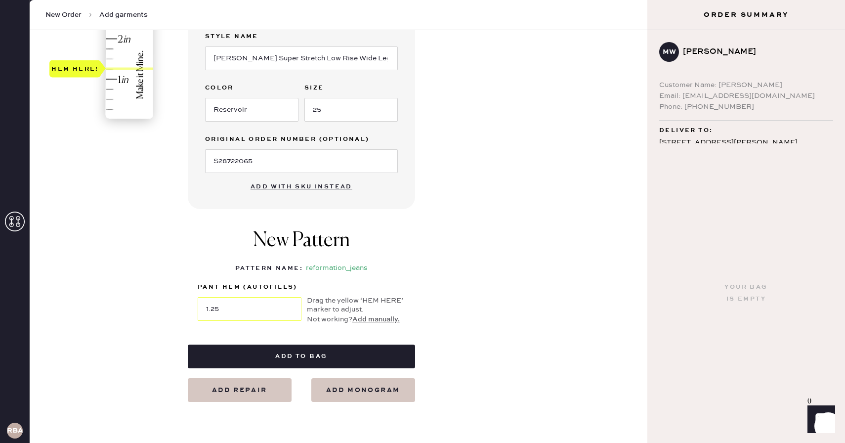
scroll to position [311, 0]
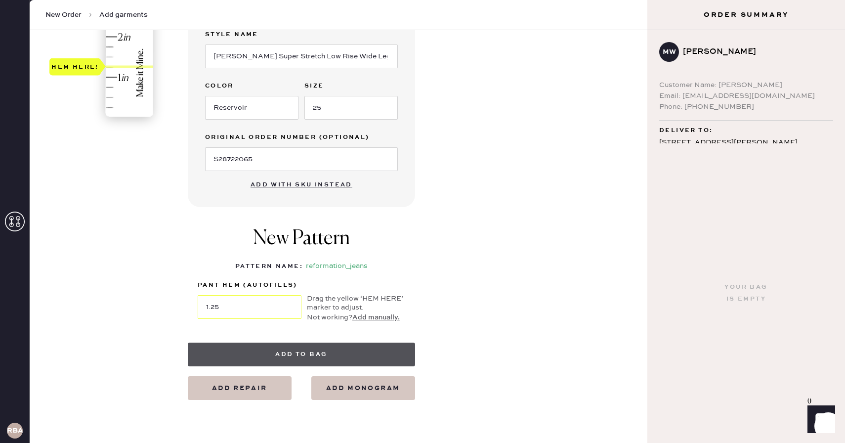
click at [322, 355] on button "Add to bag" at bounding box center [301, 354] width 227 height 24
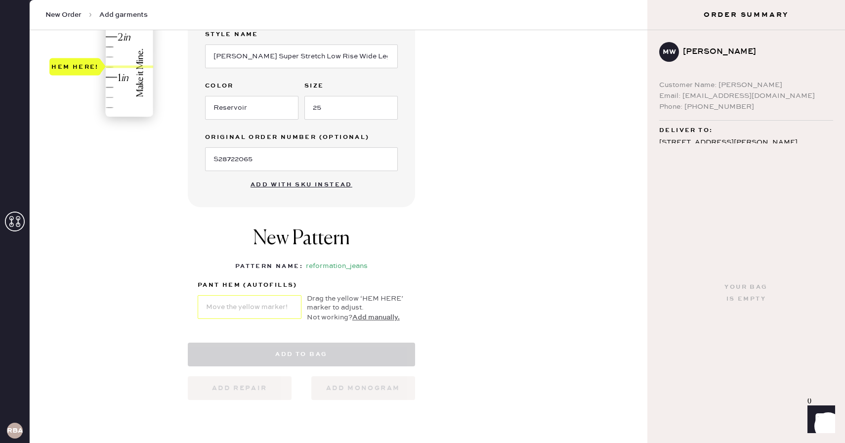
select select "2"
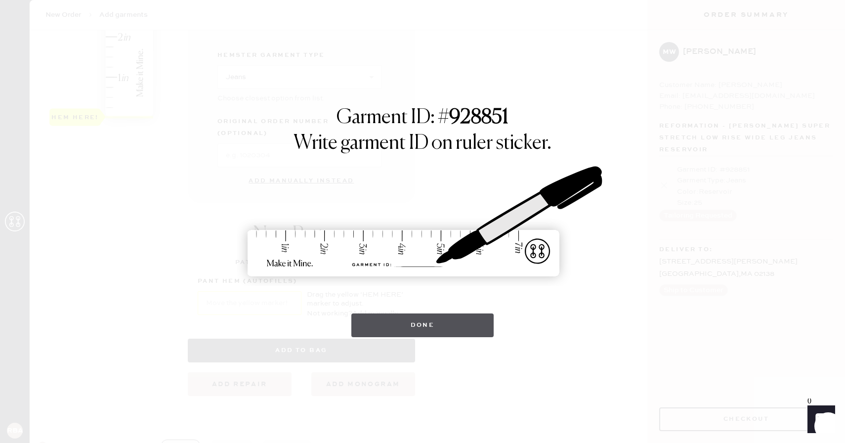
click at [409, 327] on button "Done" at bounding box center [422, 325] width 143 height 24
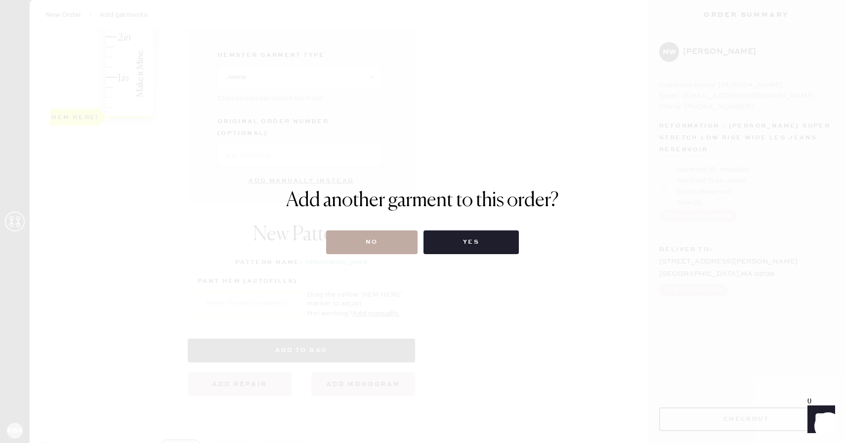
click at [378, 243] on button "No" at bounding box center [371, 242] width 91 height 24
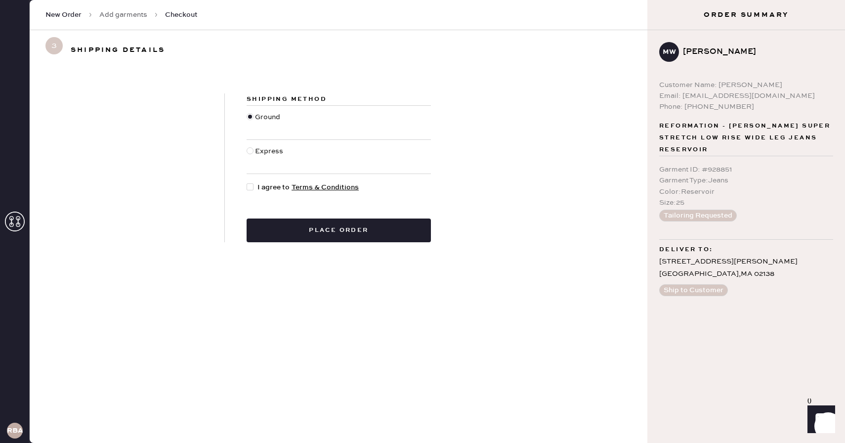
click at [250, 186] on div at bounding box center [249, 186] width 7 height 7
click at [247, 182] on input "I agree to Terms & Conditions" at bounding box center [246, 182] width 0 height 0
checkbox input "true"
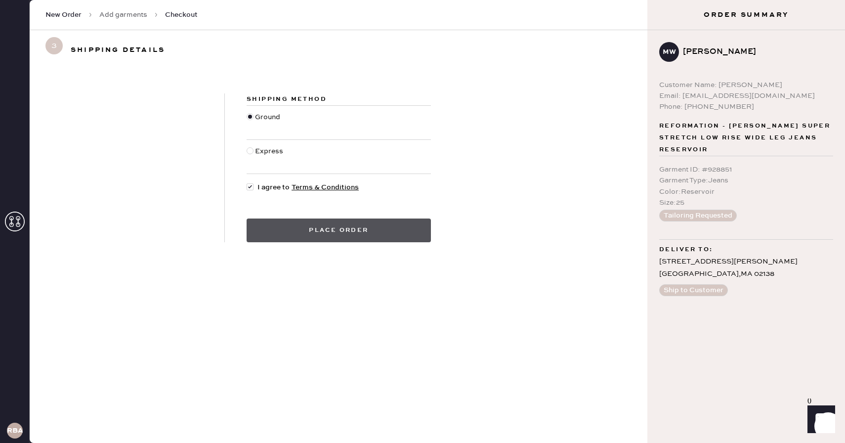
click at [356, 230] on button "Place order" at bounding box center [338, 230] width 184 height 24
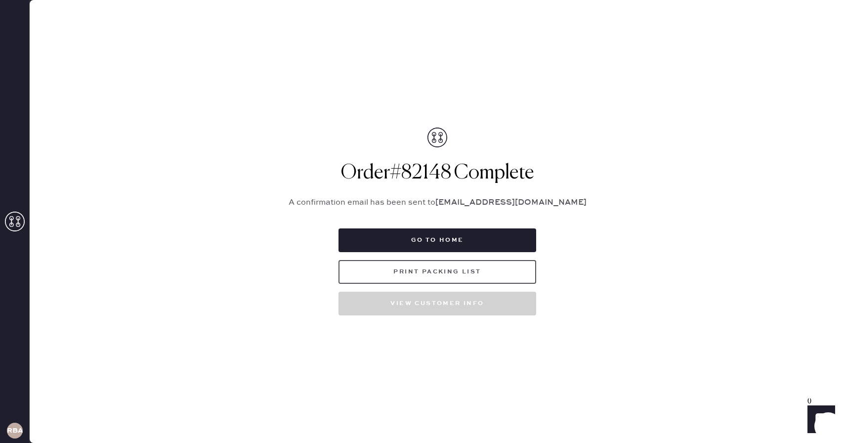
click at [430, 269] on button "Print Packing List" at bounding box center [437, 272] width 198 height 24
